Goal: Find specific page/section: Find specific page/section

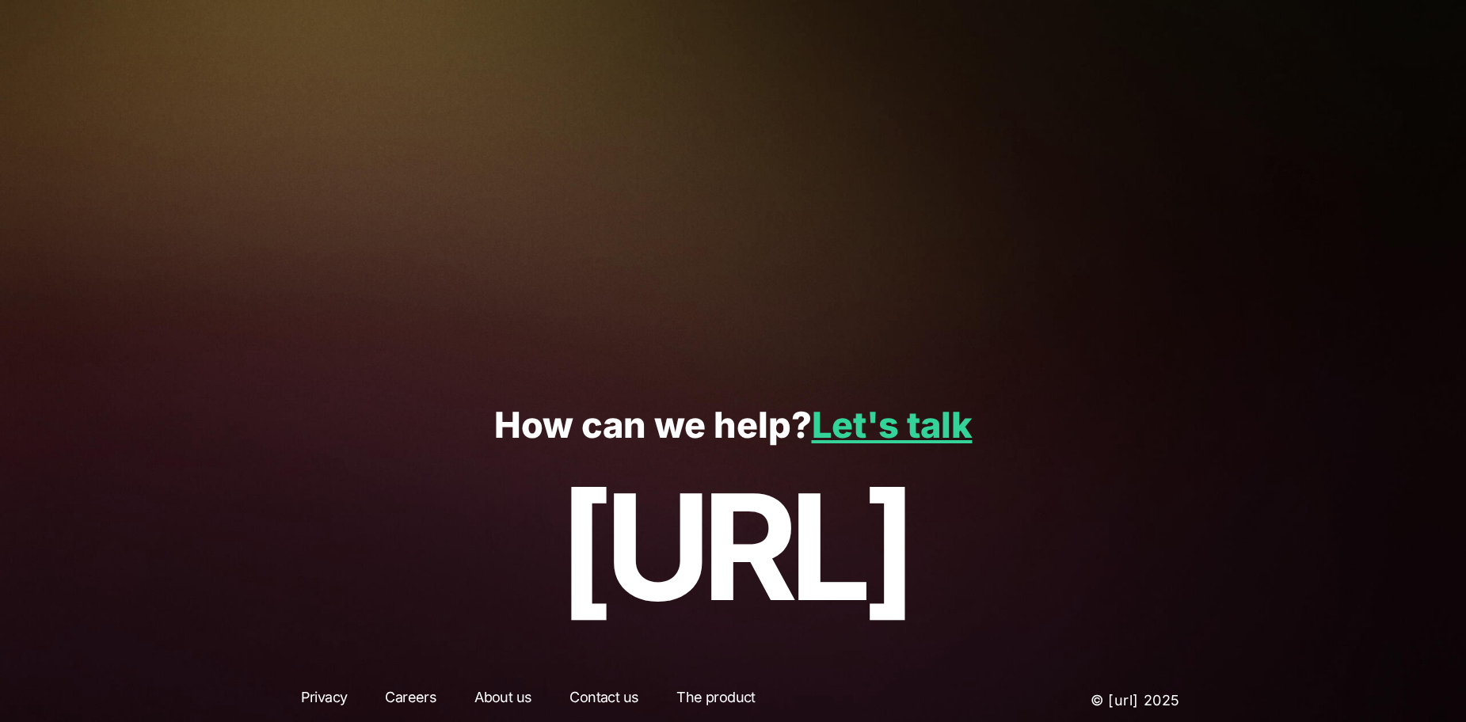
scroll to position [291, 0]
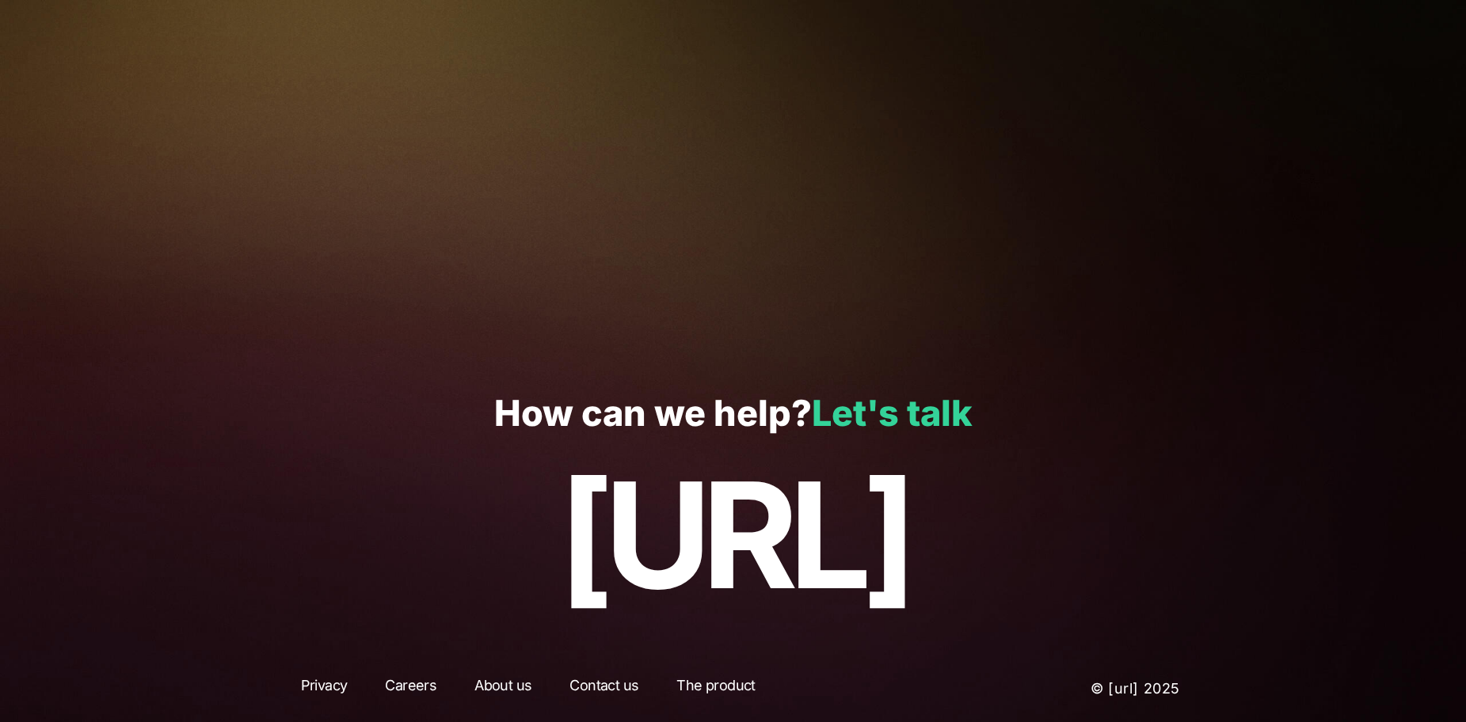
click at [896, 417] on link "Let's talk" at bounding box center [892, 413] width 161 height 44
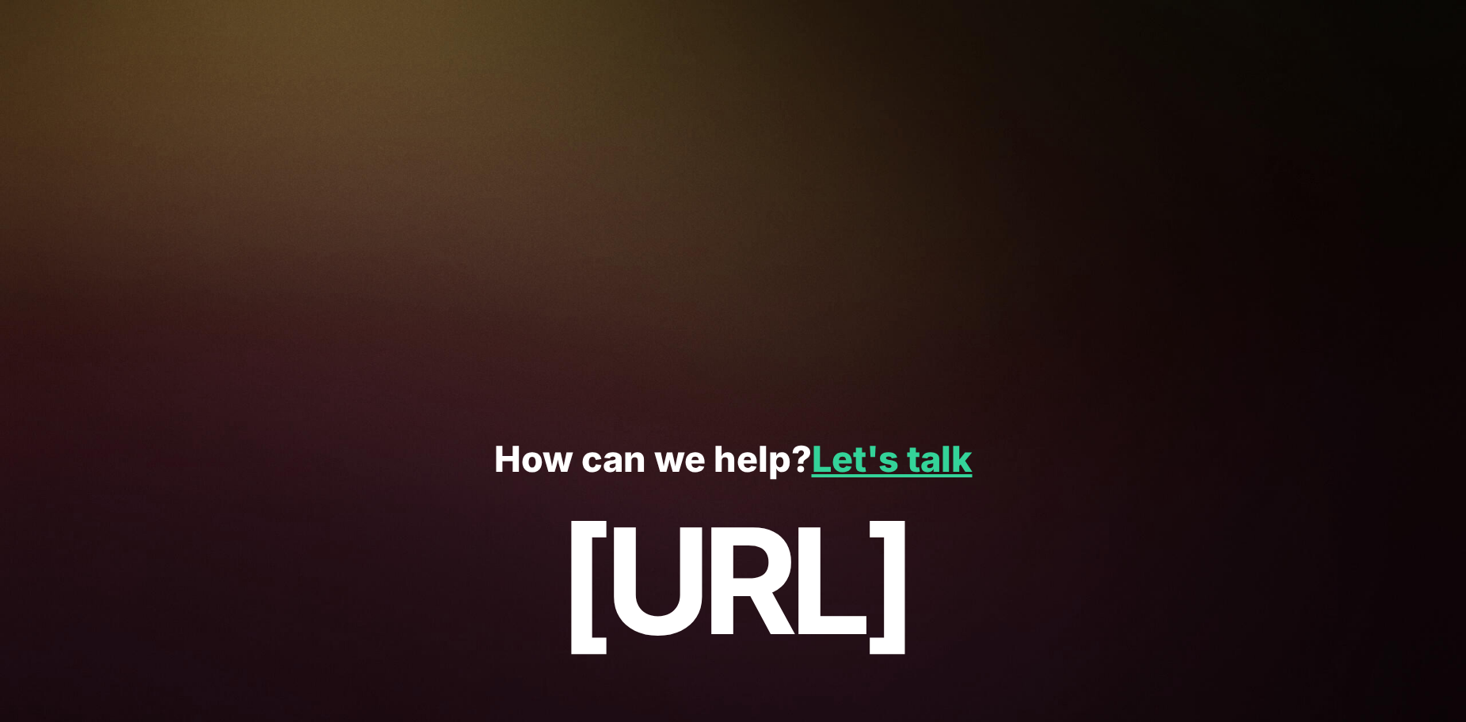
scroll to position [322, 0]
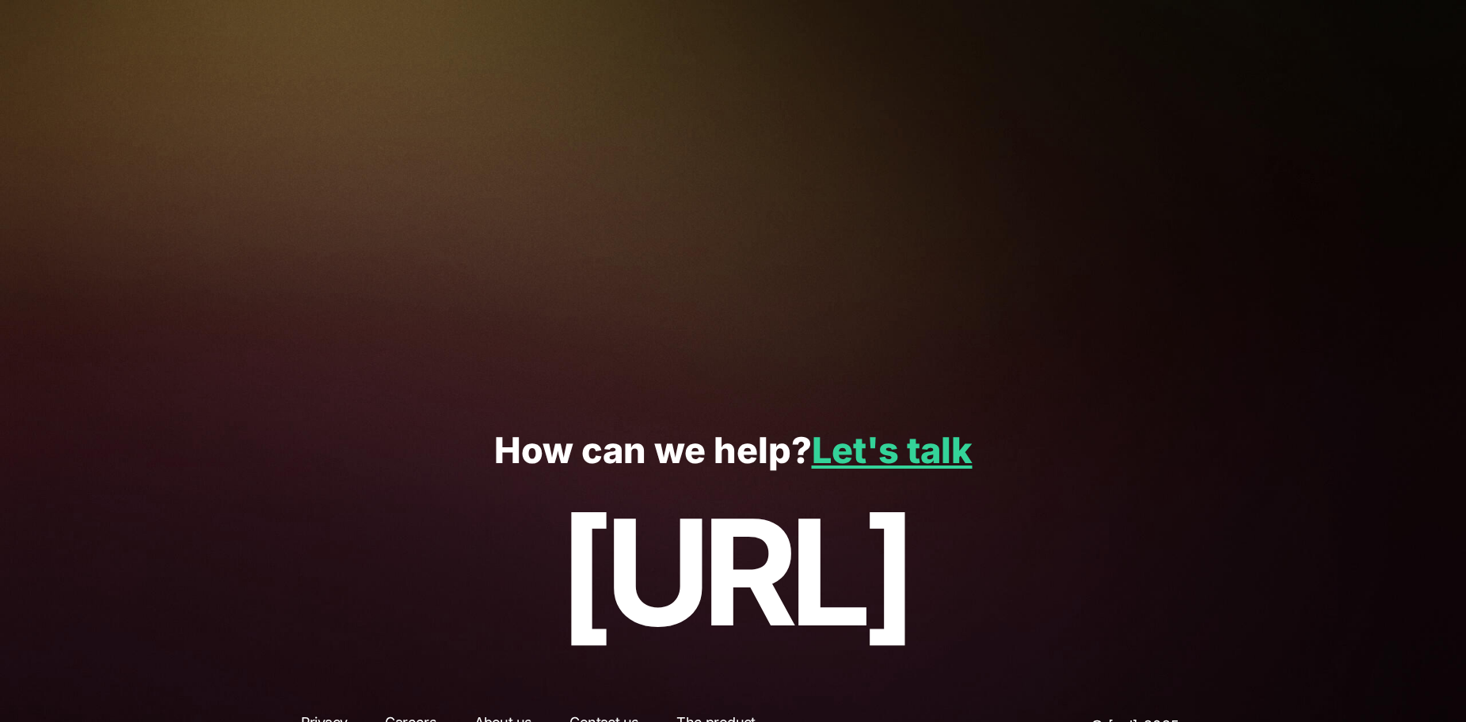
scroll to position [338, 0]
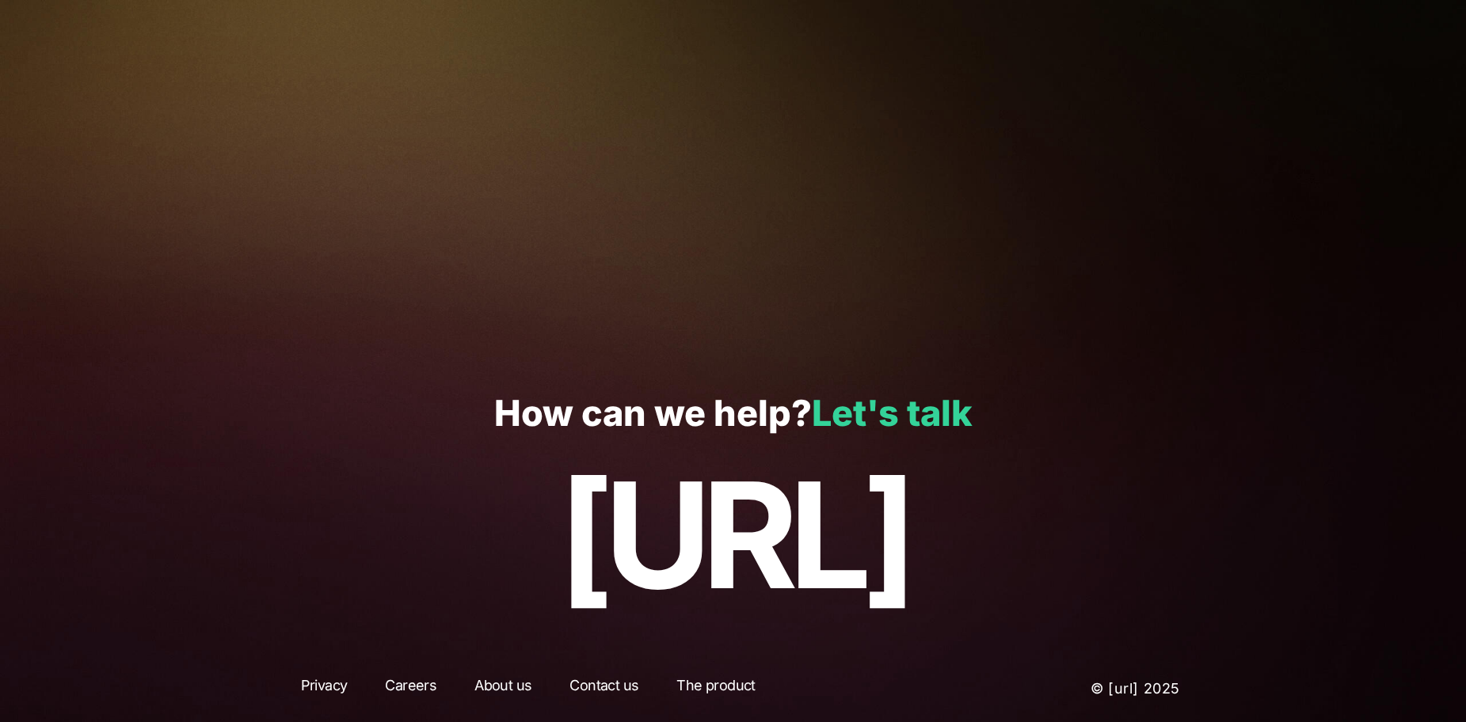
click at [910, 416] on link "Let's talk" at bounding box center [892, 413] width 161 height 44
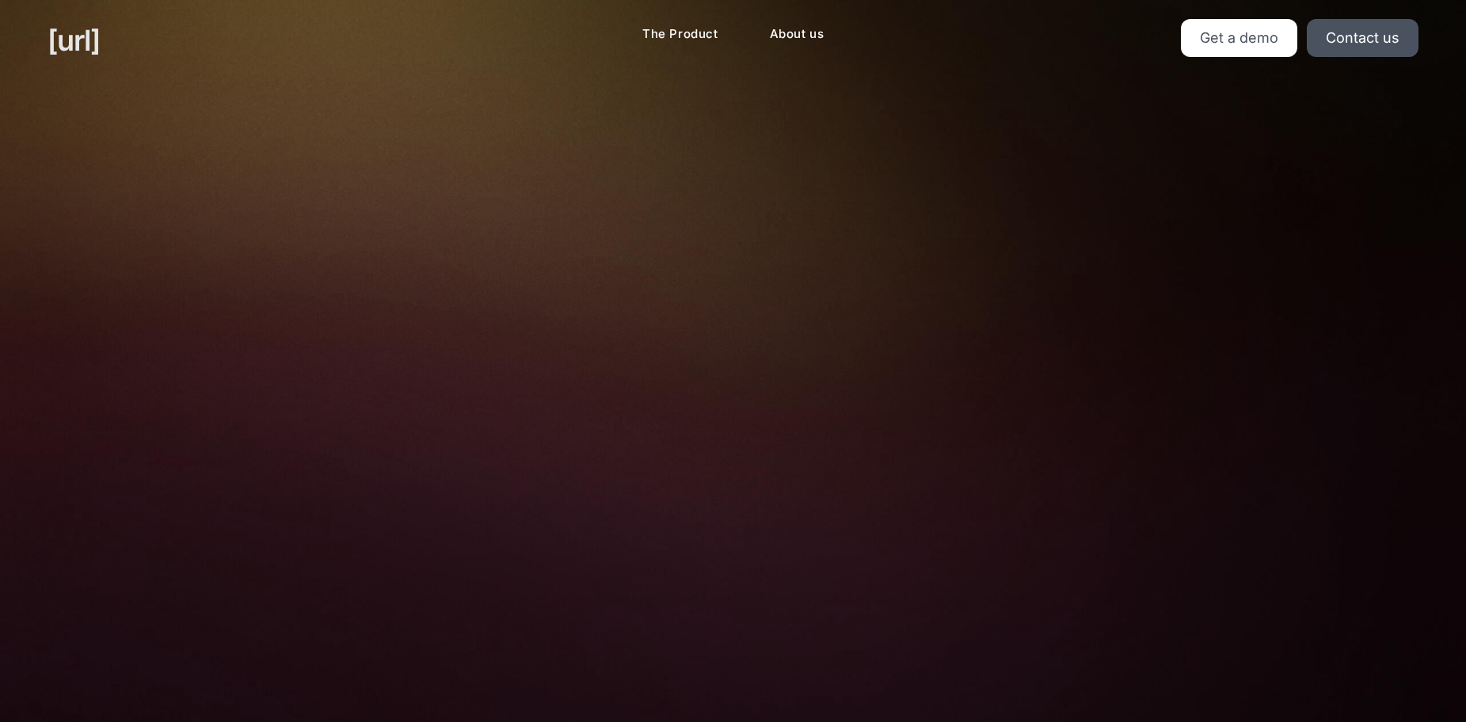
click at [62, 45] on link "[URL]" at bounding box center [74, 40] width 52 height 43
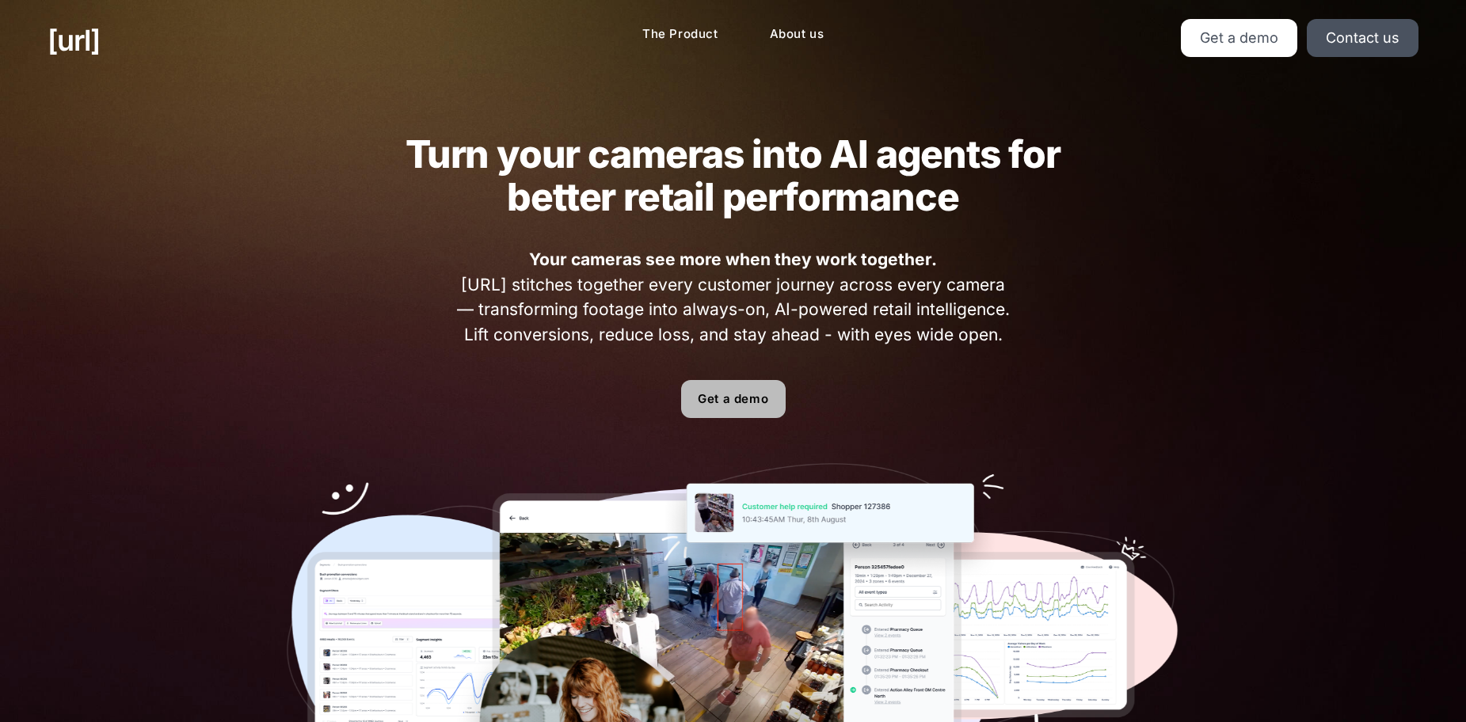
click at [728, 401] on link "Get a demo" at bounding box center [733, 399] width 105 height 38
